Goal: Task Accomplishment & Management: Complete application form

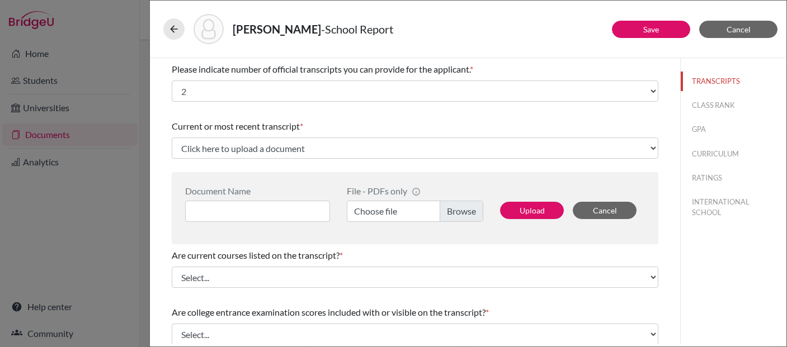
select select "2"
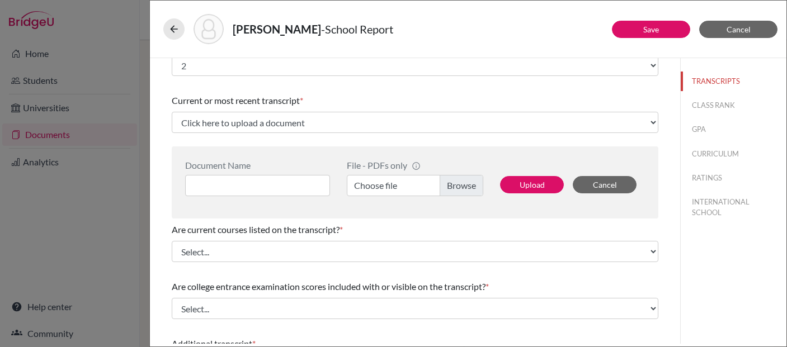
scroll to position [30, 0]
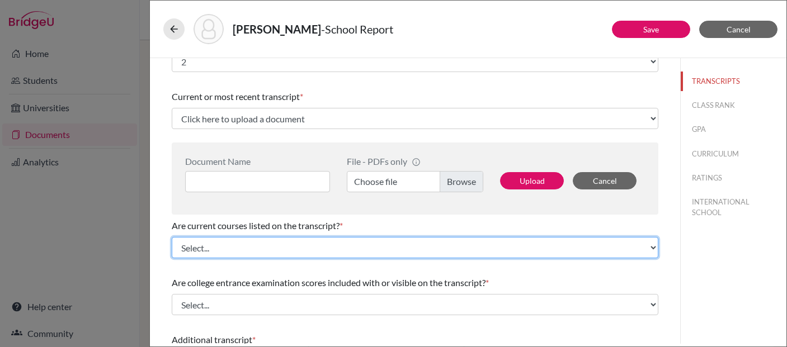
click at [237, 251] on select "Select... Yes No" at bounding box center [415, 247] width 487 height 21
select select "0"
click at [172, 237] on select "Select... Yes No" at bounding box center [415, 247] width 487 height 21
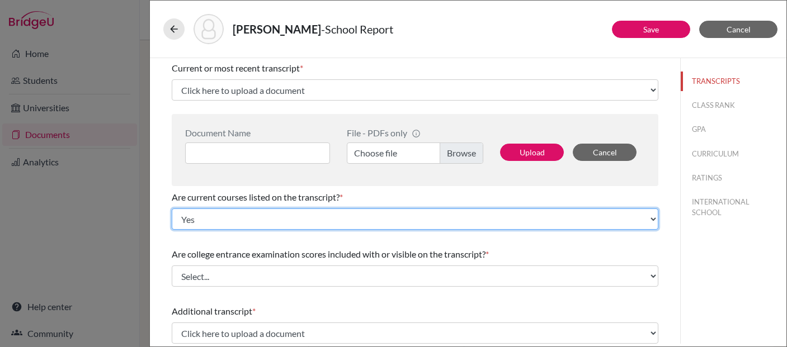
scroll to position [60, 0]
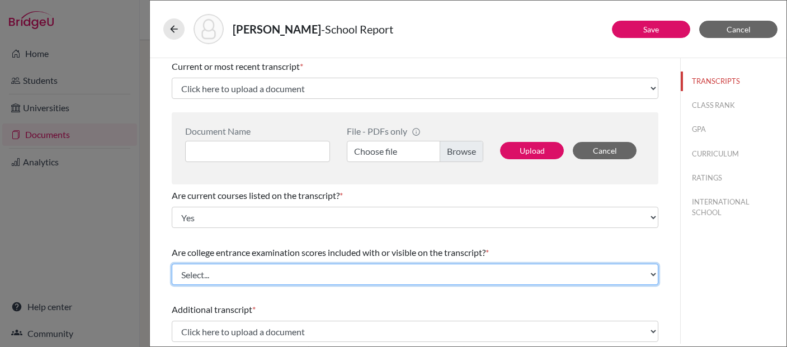
click at [201, 276] on select "Select... Yes No" at bounding box center [415, 274] width 487 height 21
click at [197, 276] on select "Select... Yes No" at bounding box center [415, 274] width 487 height 21
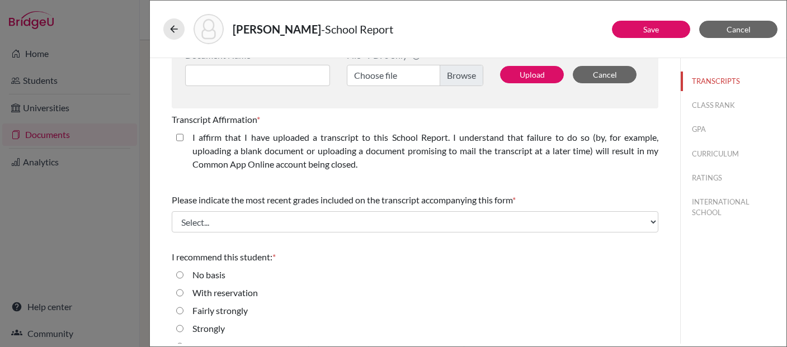
scroll to position [397, 0]
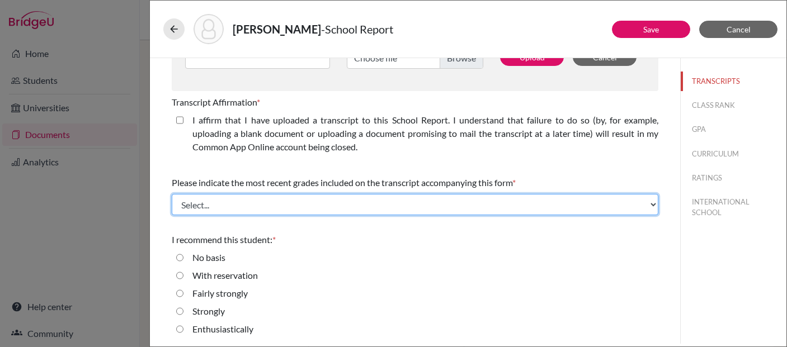
click at [655, 205] on select "Select... Final junior year grades 1st Quarter senior year grades 2nd Quarter/1…" at bounding box center [415, 204] width 487 height 21
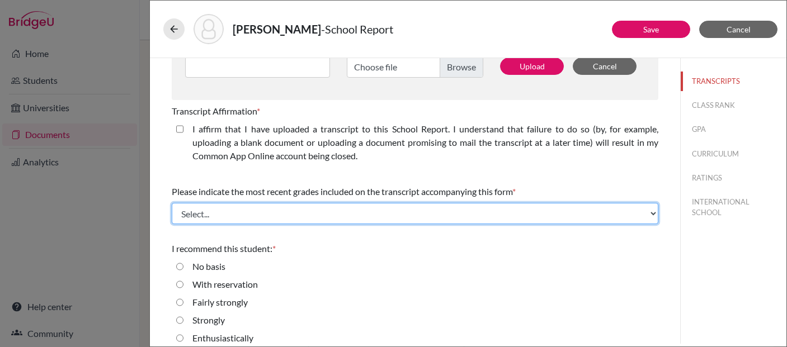
scroll to position [398, 0]
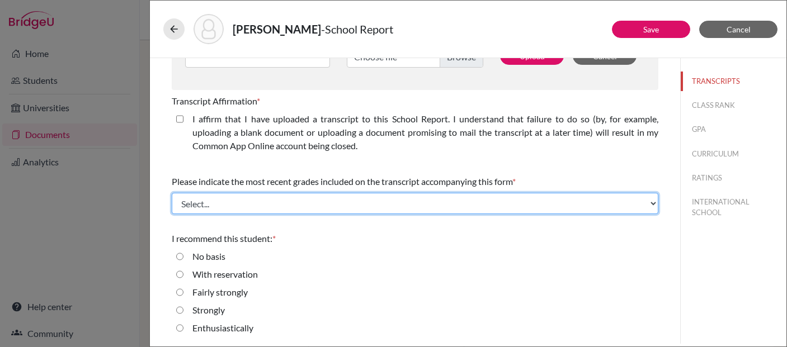
click at [651, 204] on select "Select... Final junior year grades 1st Quarter senior year grades 2nd Quarter/1…" at bounding box center [415, 203] width 487 height 21
click at [653, 203] on select "Select... Final junior year grades 1st Quarter senior year grades 2nd Quarter/1…" at bounding box center [415, 203] width 487 height 21
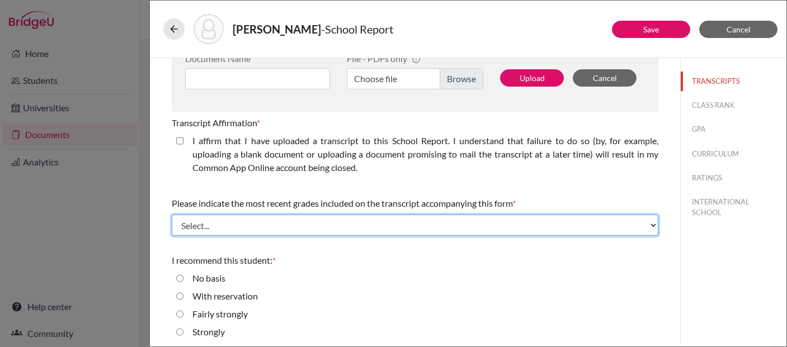
scroll to position [362, 0]
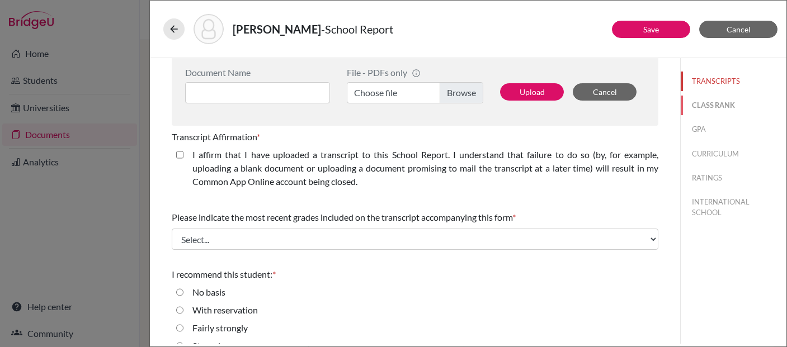
click at [710, 108] on button "CLASS RANK" at bounding box center [734, 106] width 106 height 20
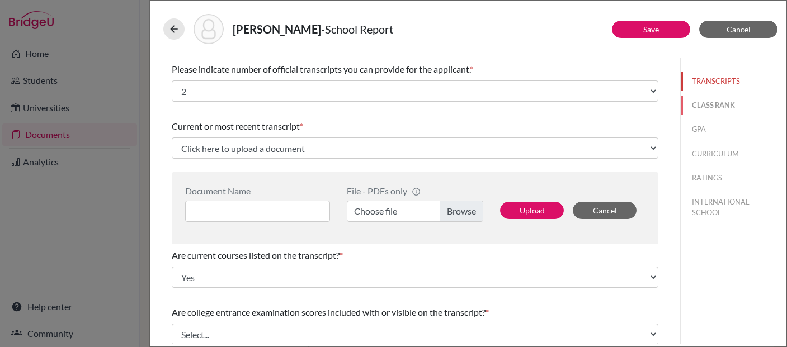
select select "Select..."
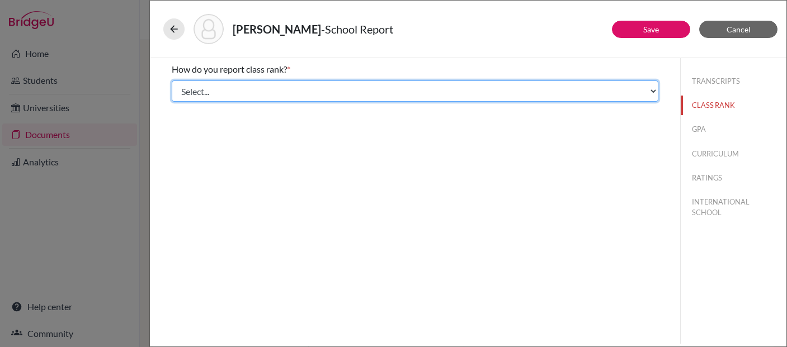
click at [652, 92] on select "Select... Exact Decile Quintile Quartile None" at bounding box center [415, 91] width 487 height 21
click at [654, 91] on select "Select... Exact Decile Quintile Quartile None" at bounding box center [415, 91] width 487 height 21
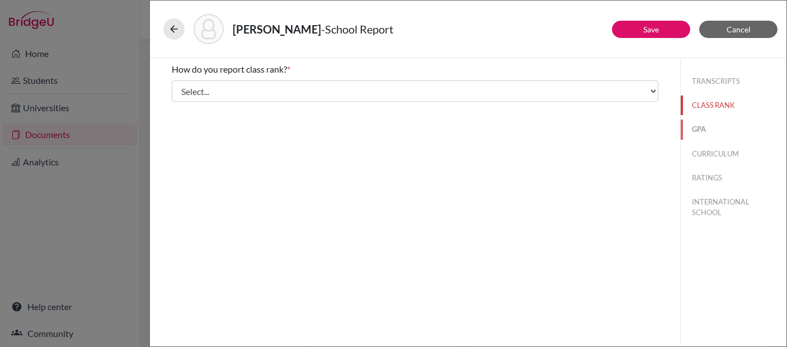
click at [700, 130] on button "GPA" at bounding box center [734, 130] width 106 height 20
click at [724, 153] on button "CURRICULUM" at bounding box center [734, 154] width 106 height 20
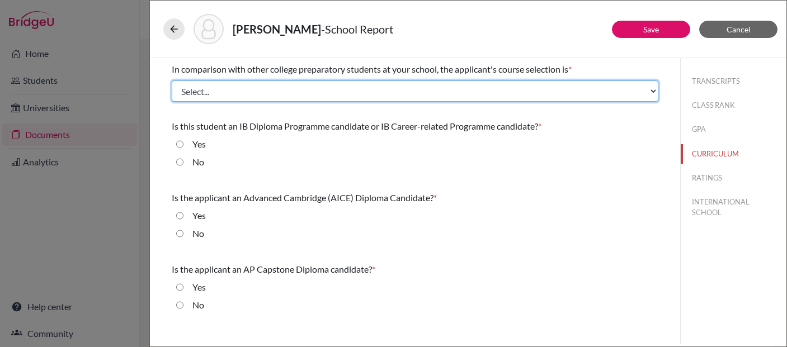
click at [655, 92] on select "Select... Less than demanding Average [PERSON_NAME] Very demanding Most demandi…" at bounding box center [415, 91] width 487 height 21
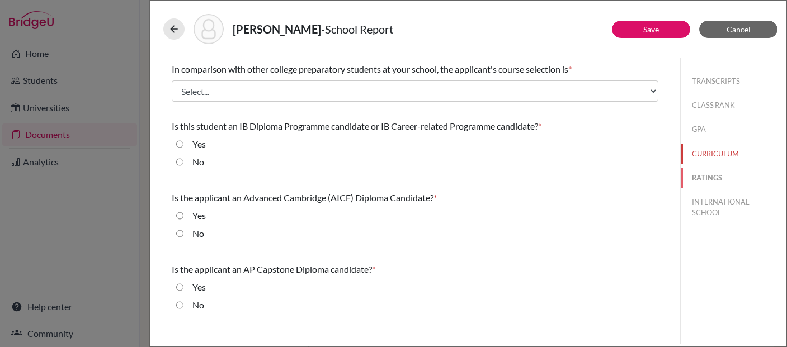
click at [711, 176] on button "RATINGS" at bounding box center [734, 178] width 106 height 20
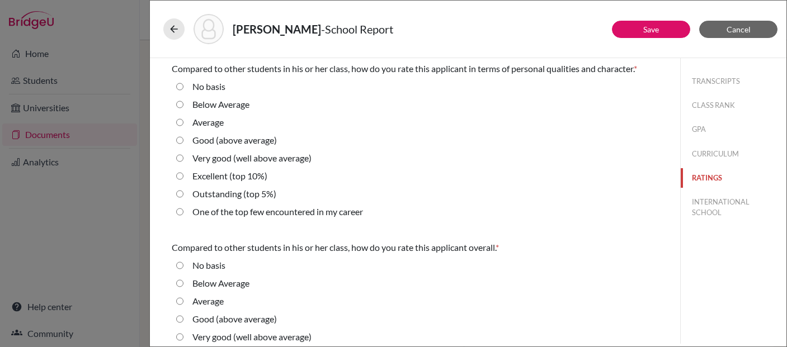
scroll to position [421, 0]
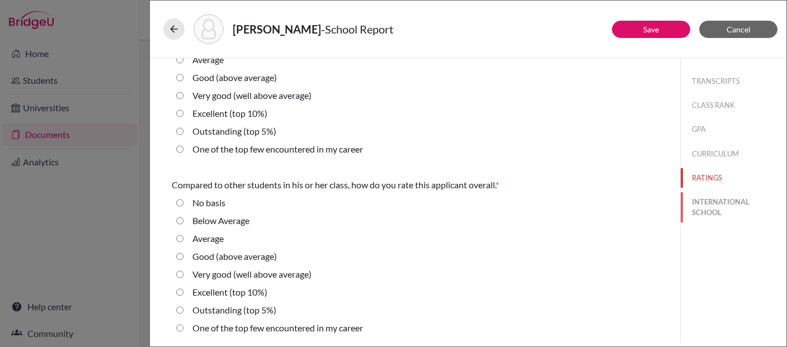
click at [696, 205] on button "INTERNATIONAL SCHOOL" at bounding box center [734, 207] width 106 height 30
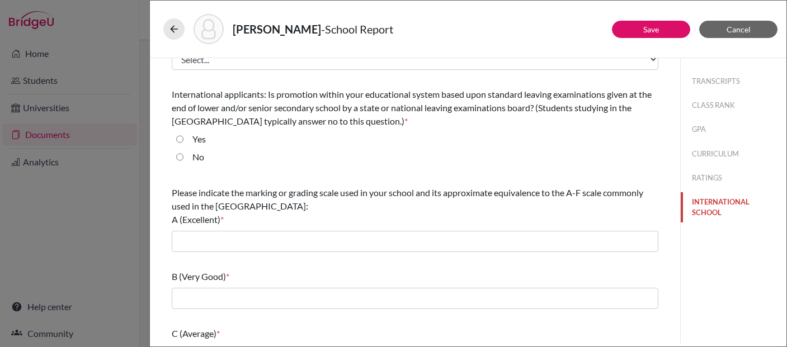
scroll to position [0, 0]
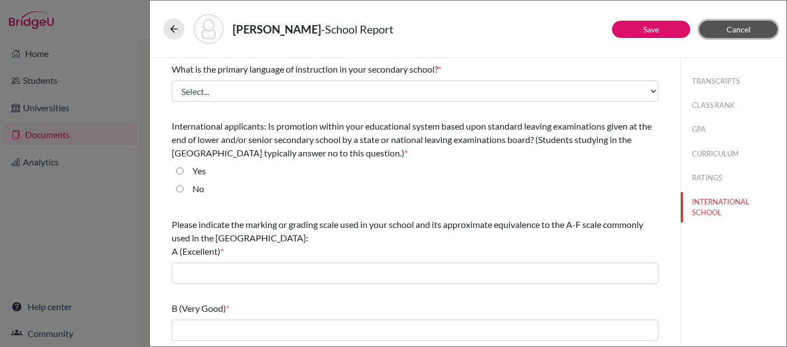
click at [757, 28] on button "Cancel" at bounding box center [738, 29] width 78 height 17
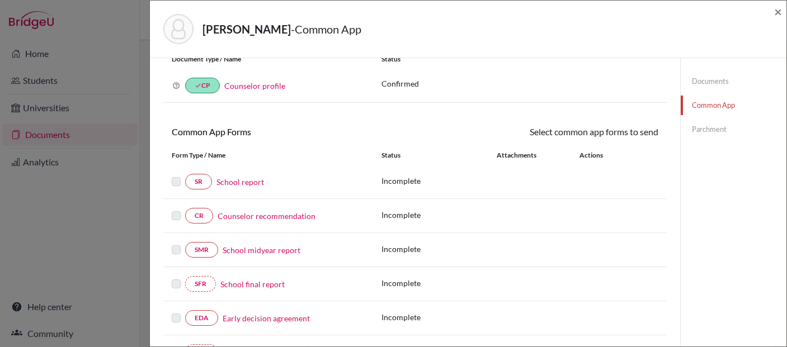
scroll to position [45, 0]
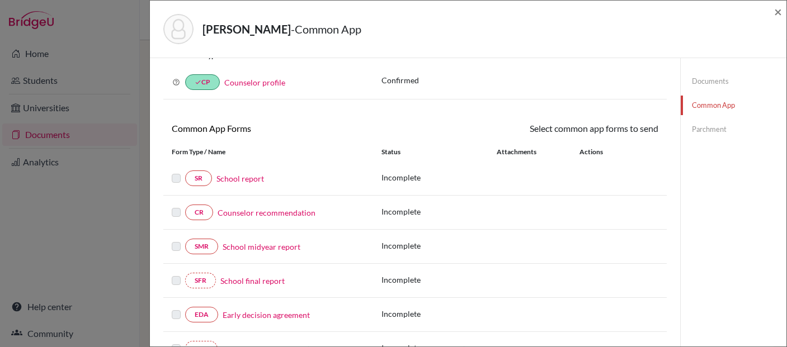
click at [242, 248] on link "School midyear report" at bounding box center [262, 247] width 78 height 12
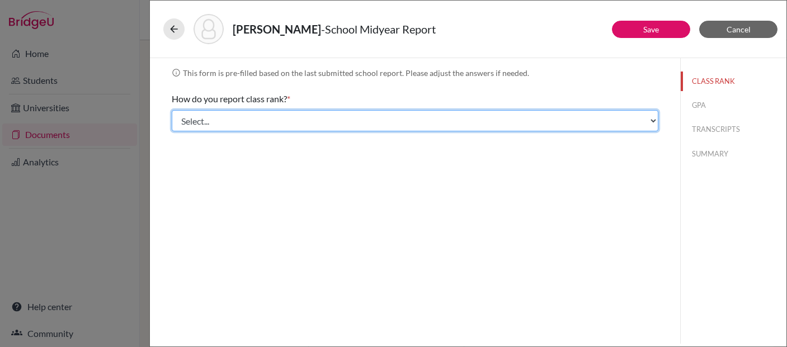
click at [649, 122] on select "Select... Exact Decile Quintile Quartile None" at bounding box center [415, 120] width 487 height 21
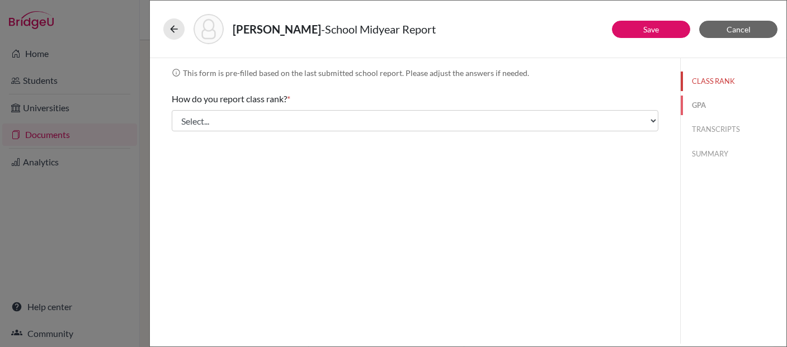
click at [699, 104] on button "GPA" at bounding box center [734, 106] width 106 height 20
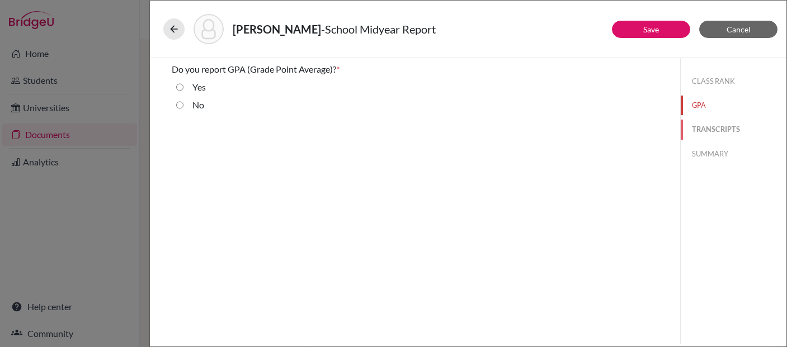
click at [734, 129] on button "TRANSCRIPTS" at bounding box center [734, 130] width 106 height 20
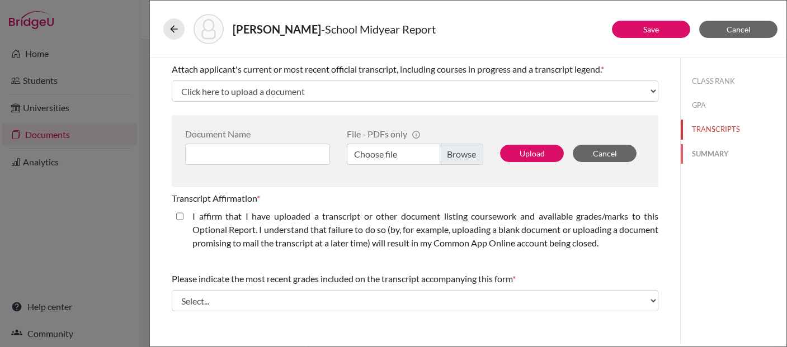
click at [713, 151] on button "SUMMARY" at bounding box center [734, 154] width 106 height 20
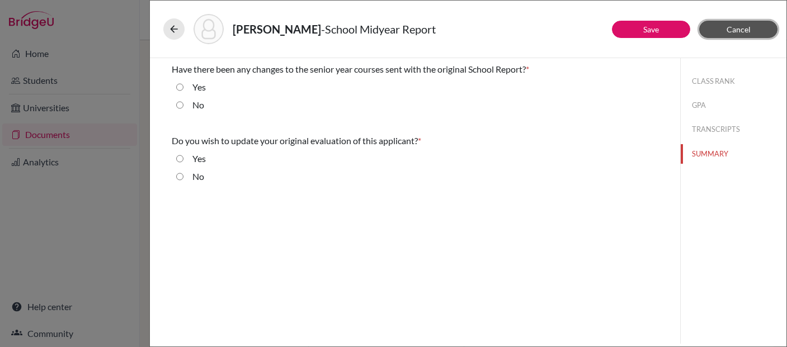
click at [730, 27] on span "Cancel" at bounding box center [739, 30] width 24 height 10
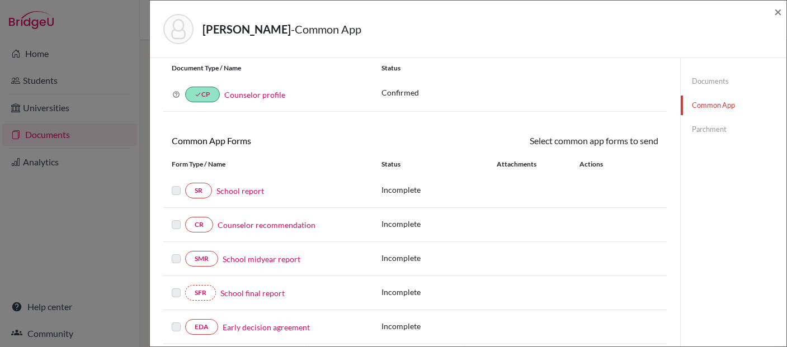
scroll to position [36, 0]
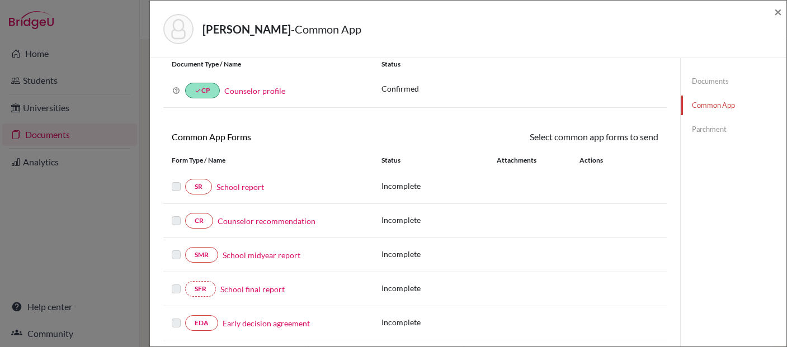
click at [247, 290] on link "School final report" at bounding box center [252, 290] width 64 height 12
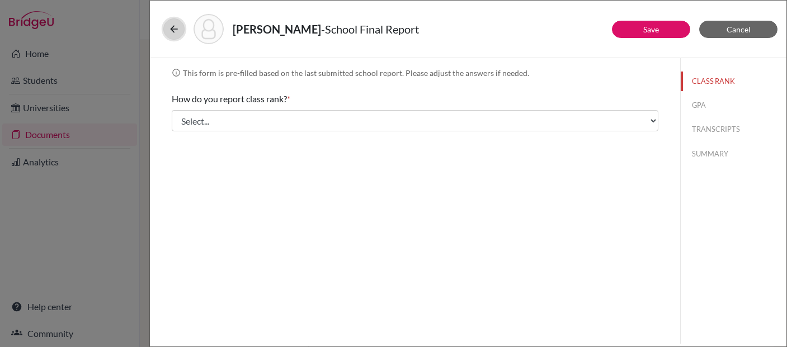
click at [175, 24] on icon at bounding box center [173, 29] width 11 height 11
